Goal: Task Accomplishment & Management: Manage account settings

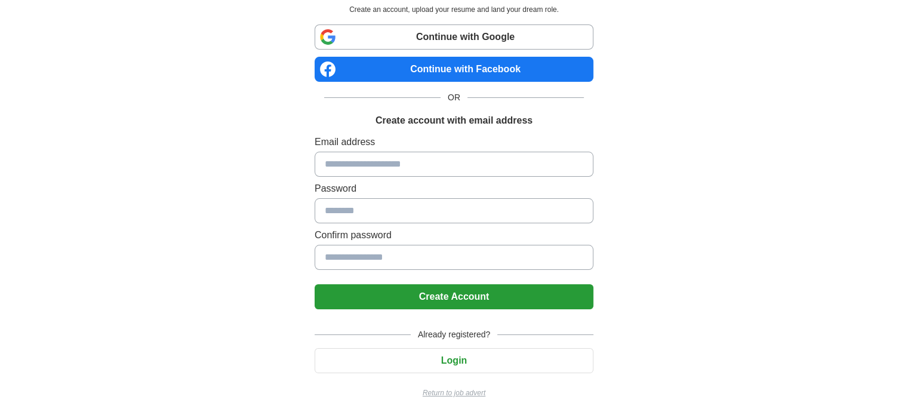
scroll to position [62, 0]
click at [465, 355] on button "Login" at bounding box center [453, 360] width 279 height 25
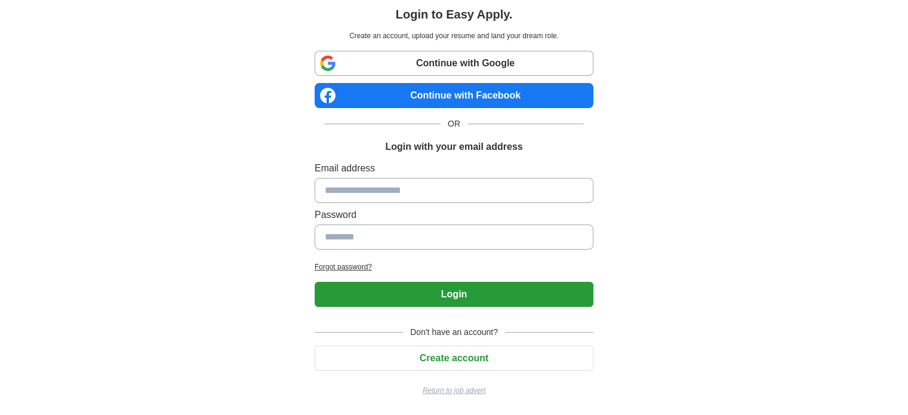
scroll to position [34, 0]
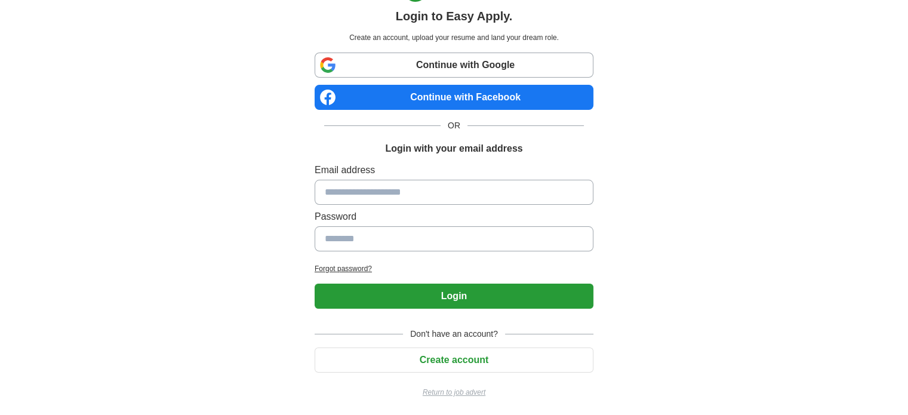
click at [423, 189] on input at bounding box center [453, 192] width 279 height 25
click at [417, 229] on input at bounding box center [453, 238] width 279 height 25
click at [420, 181] on input at bounding box center [453, 192] width 279 height 25
click at [428, 189] on input at bounding box center [453, 192] width 279 height 25
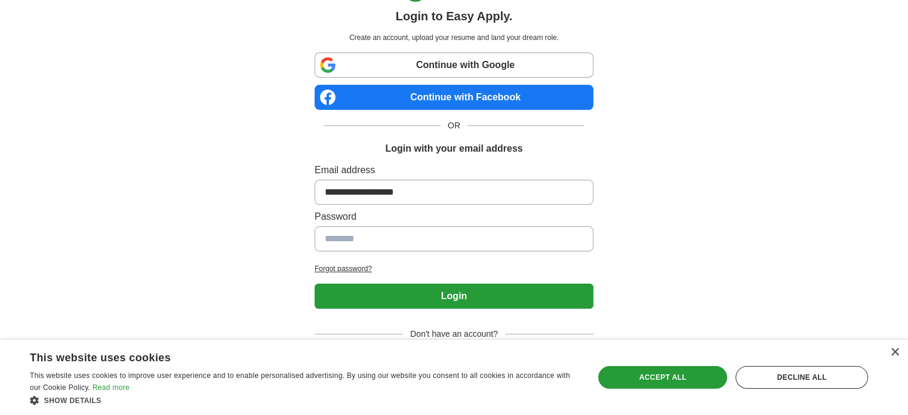
type input "**********"
click at [432, 231] on input at bounding box center [453, 238] width 279 height 25
type input "**********"
click at [314, 283] on button "Login" at bounding box center [453, 295] width 279 height 25
